Goal: Navigation & Orientation: Find specific page/section

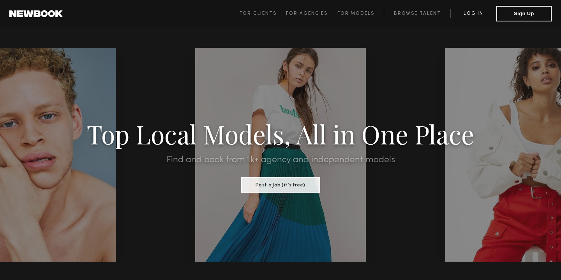
click at [475, 12] on link "Log in" at bounding box center [473, 13] width 46 height 9
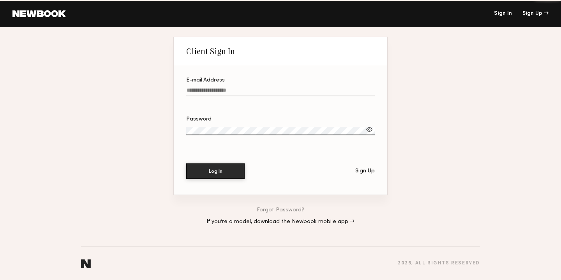
type input "**********"
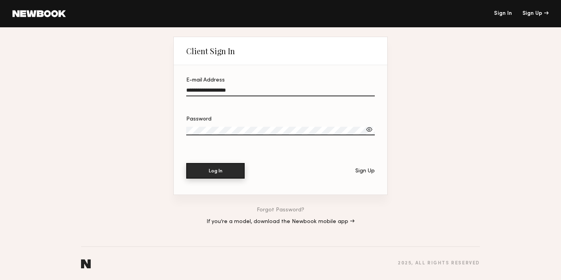
click at [203, 173] on button "Log In" at bounding box center [215, 171] width 58 height 16
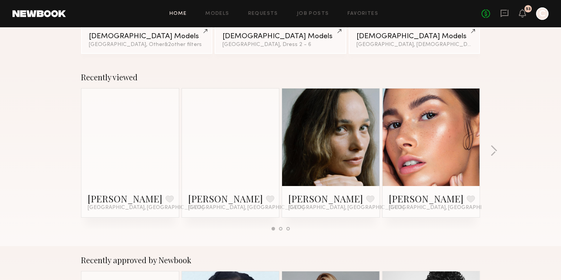
scroll to position [90, 0]
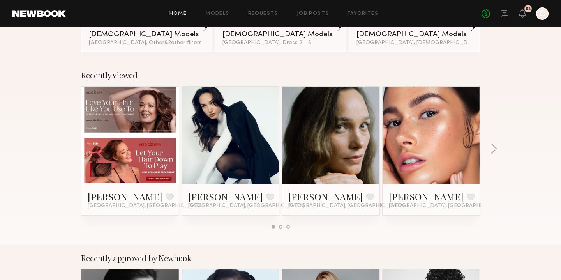
click at [446, 136] on link at bounding box center [432, 134] width 48 height 97
click at [239, 159] on link at bounding box center [231, 134] width 48 height 97
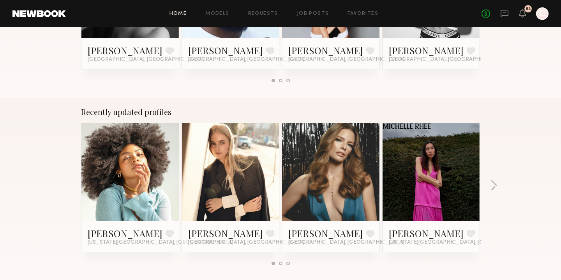
scroll to position [434, 0]
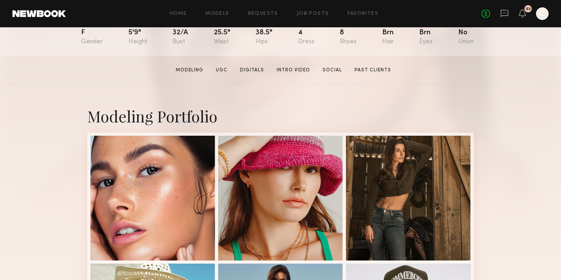
scroll to position [99, 0]
